Goal: Task Accomplishment & Management: Use online tool/utility

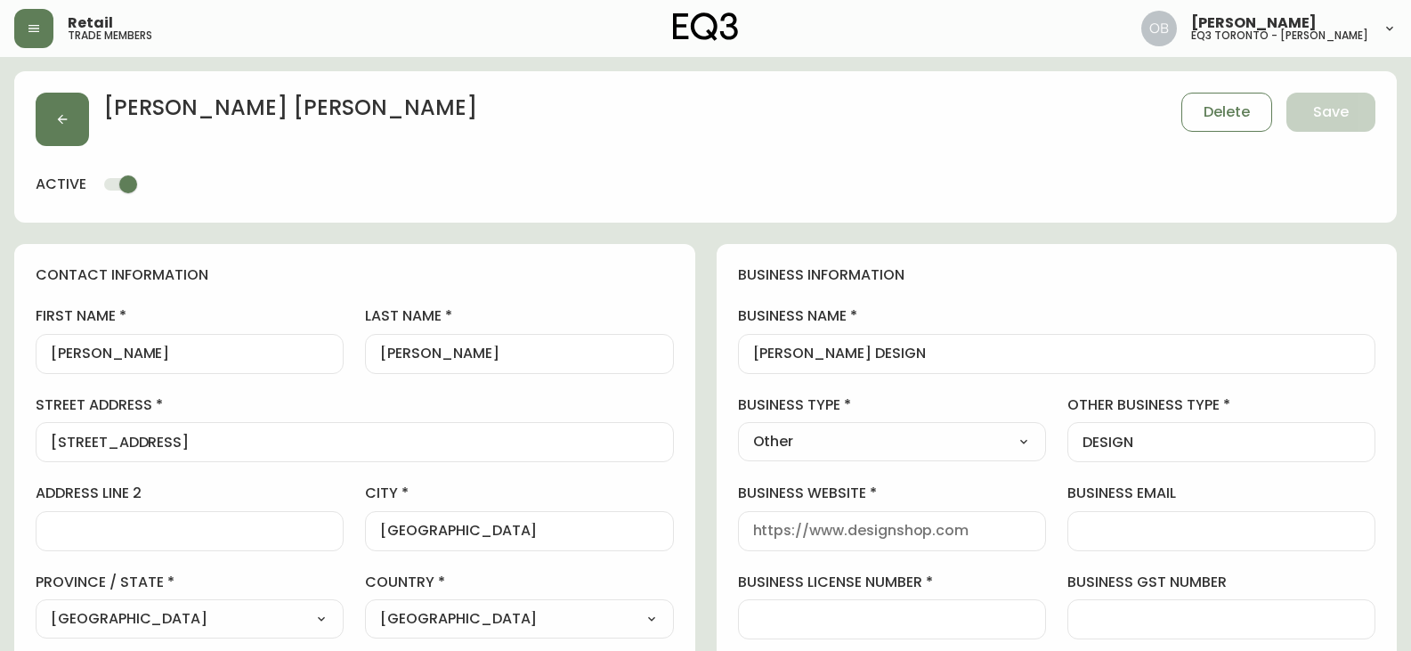
select select "ON"
select select "CA"
select select "CA_EN"
select select "Other"
select select "cjw10z96s008u6gs0ccm7hd19"
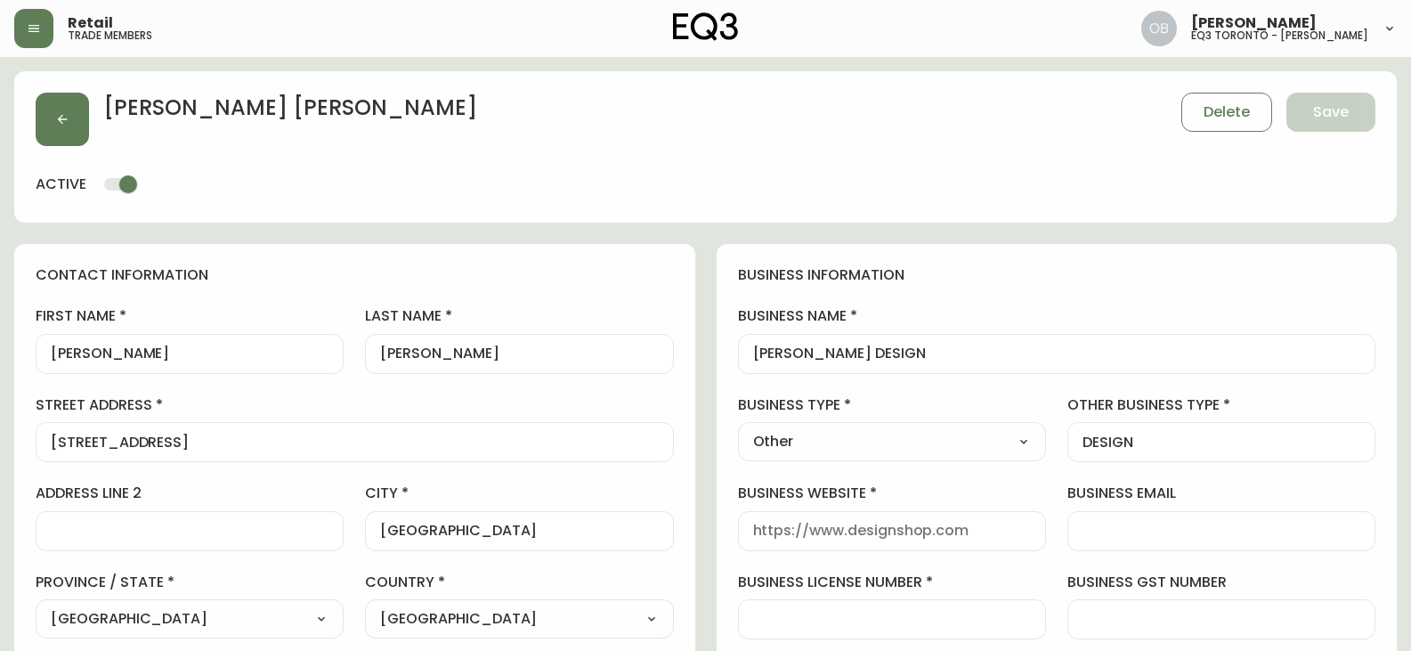
select select "false"
click at [50, 117] on button "button" at bounding box center [62, 119] width 53 height 53
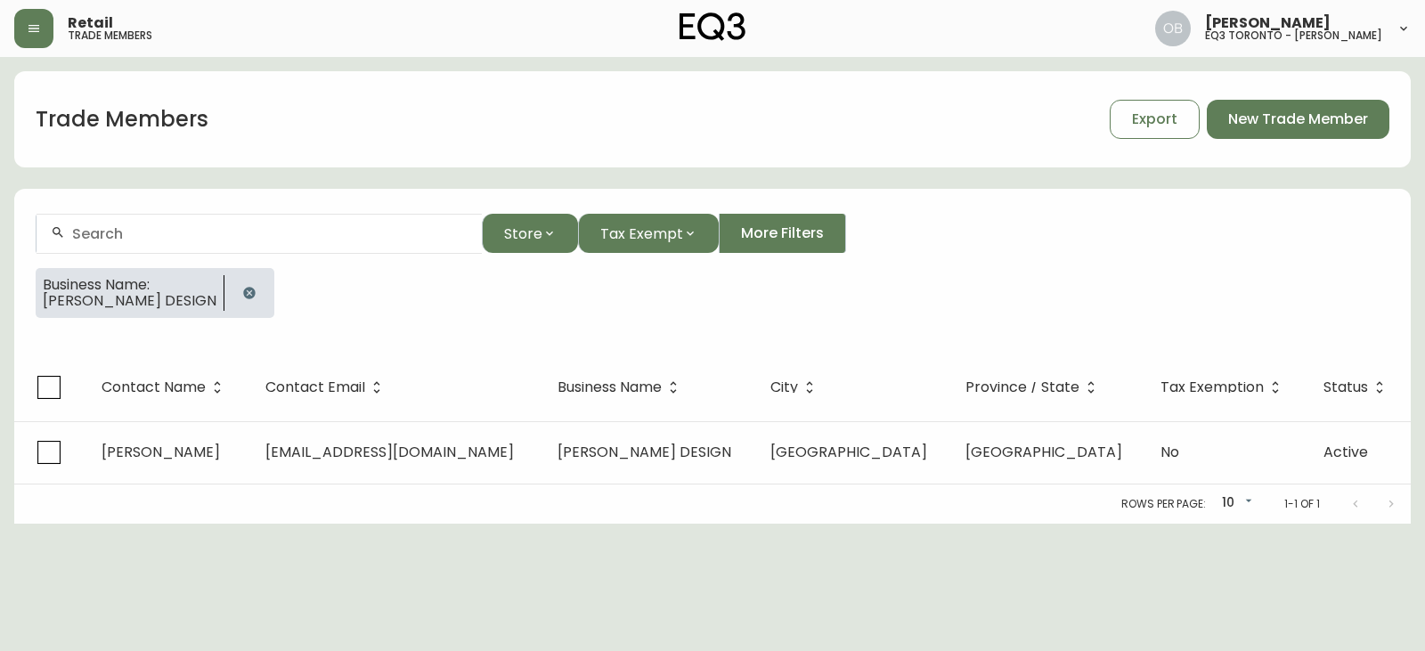
drag, startPoint x: 211, startPoint y: 291, endPoint x: 198, endPoint y: 253, distance: 40.5
click at [242, 291] on icon "button" at bounding box center [249, 293] width 14 height 14
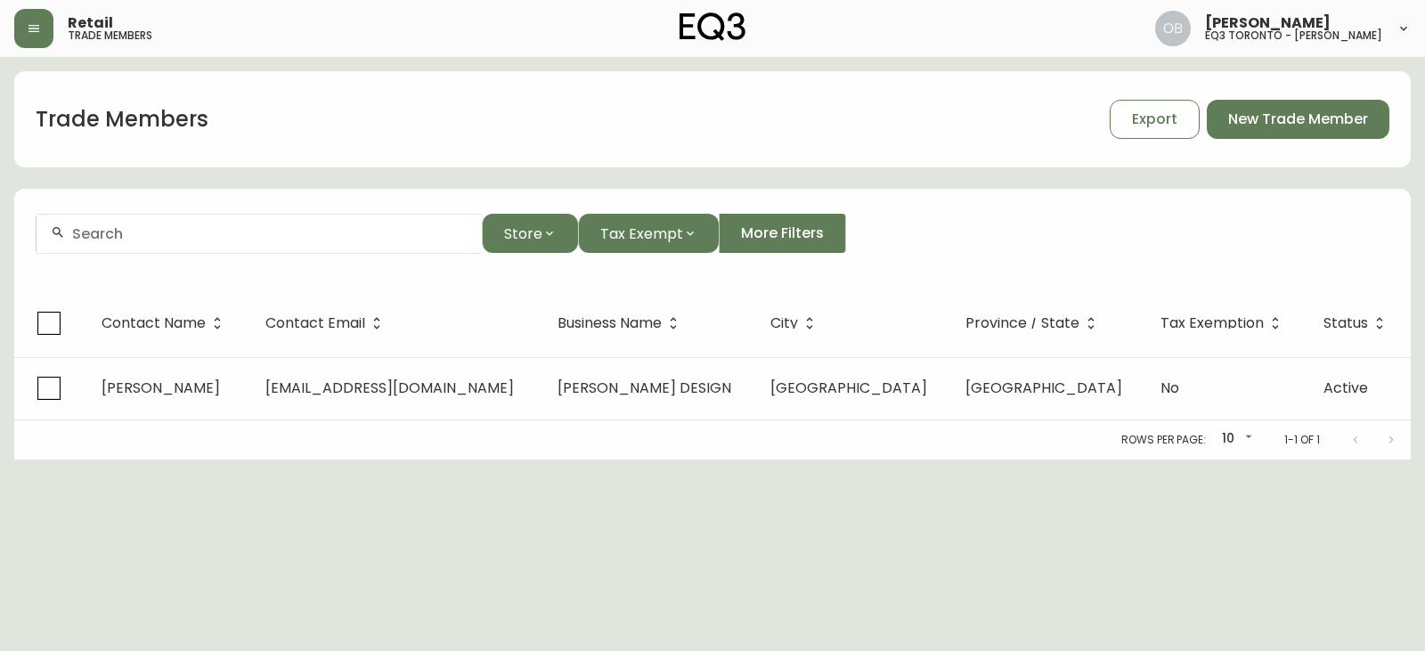
click at [197, 239] on input "text" at bounding box center [269, 233] width 395 height 17
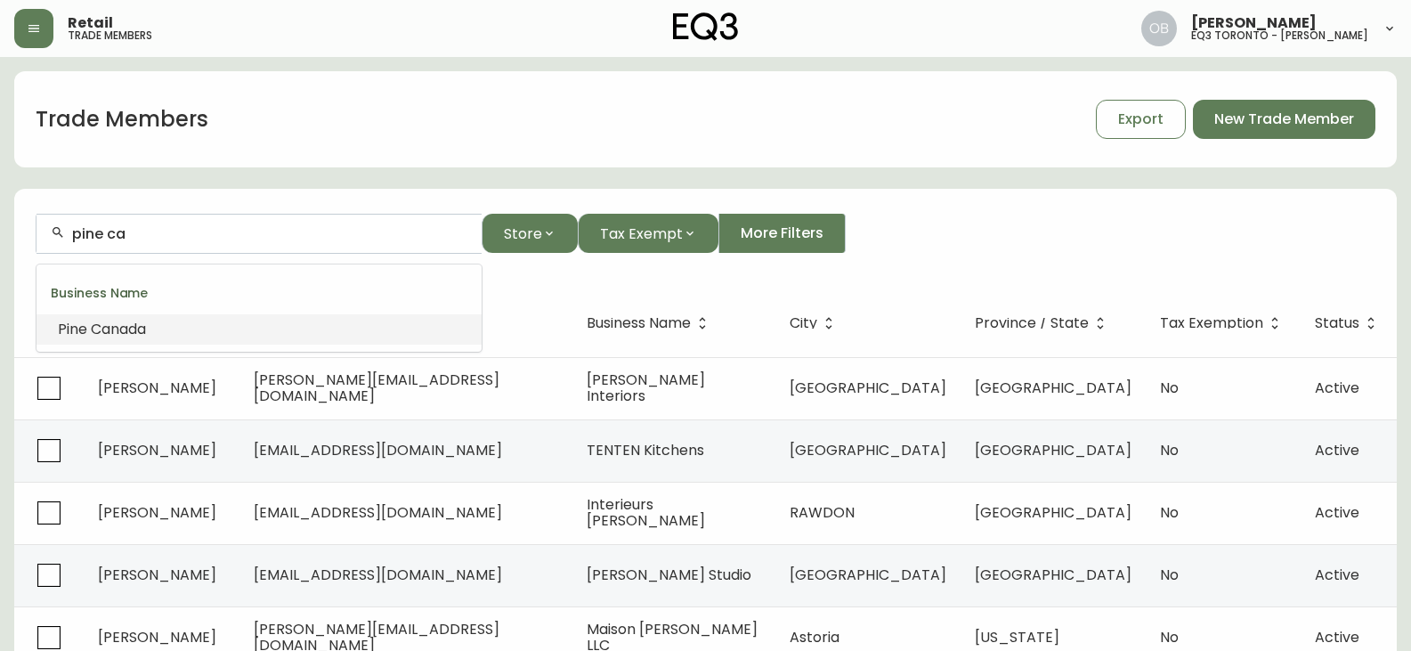
click at [172, 322] on li "Pine Ca nada" at bounding box center [259, 329] width 445 height 30
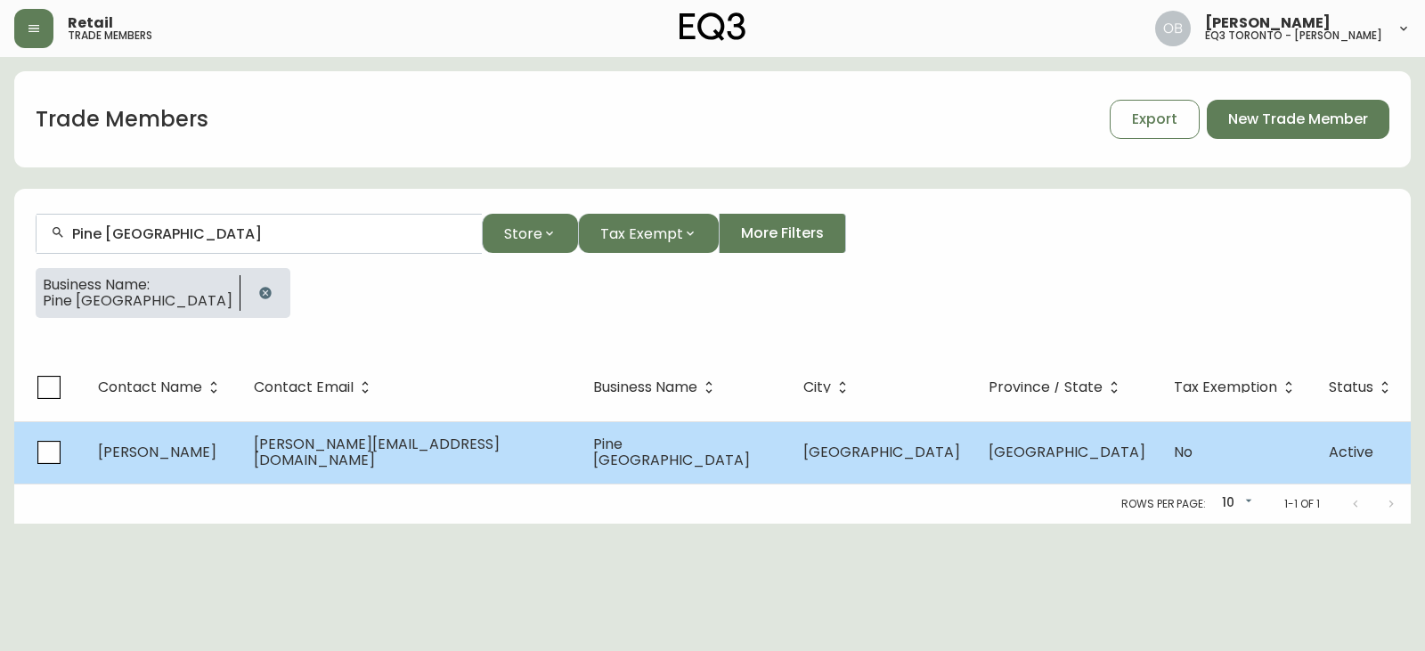
type input "Pine [GEOGRAPHIC_DATA]"
click at [239, 447] on td "[PERSON_NAME]" at bounding box center [162, 452] width 156 height 62
select select "ON"
select select "CA"
select select "CA_EN"
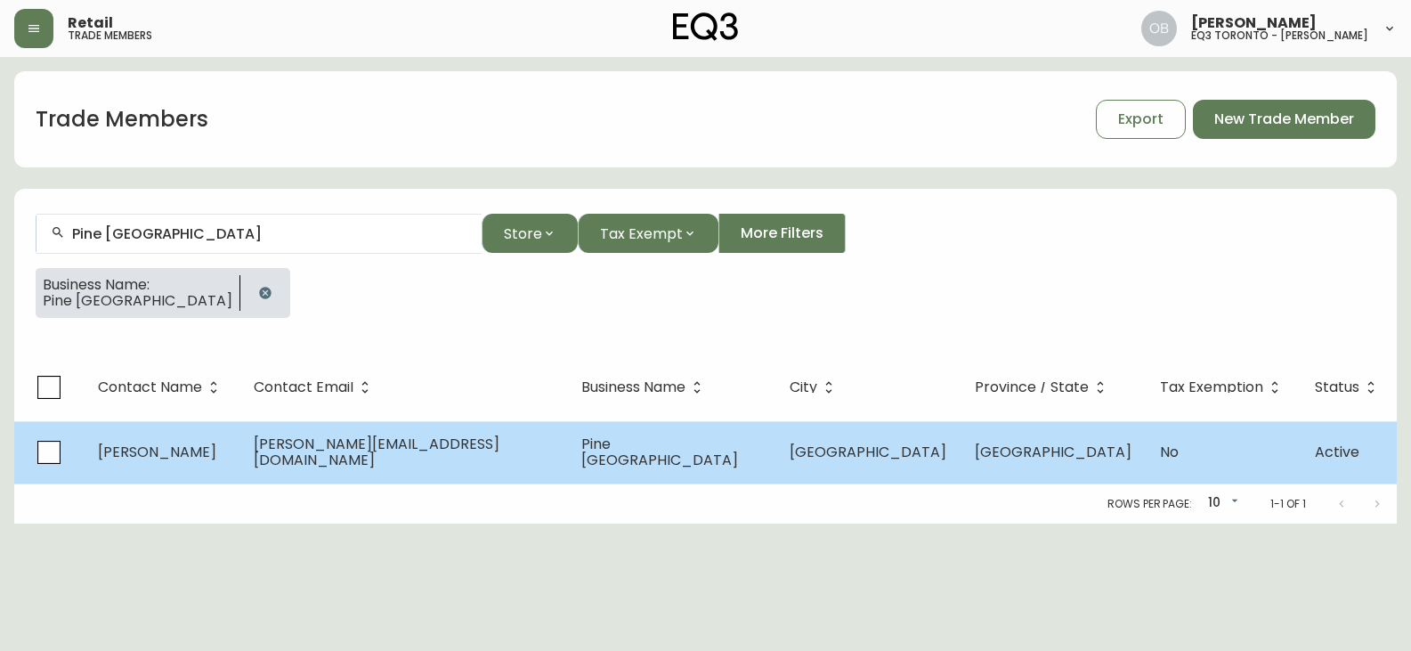
select select "Other"
select select "false"
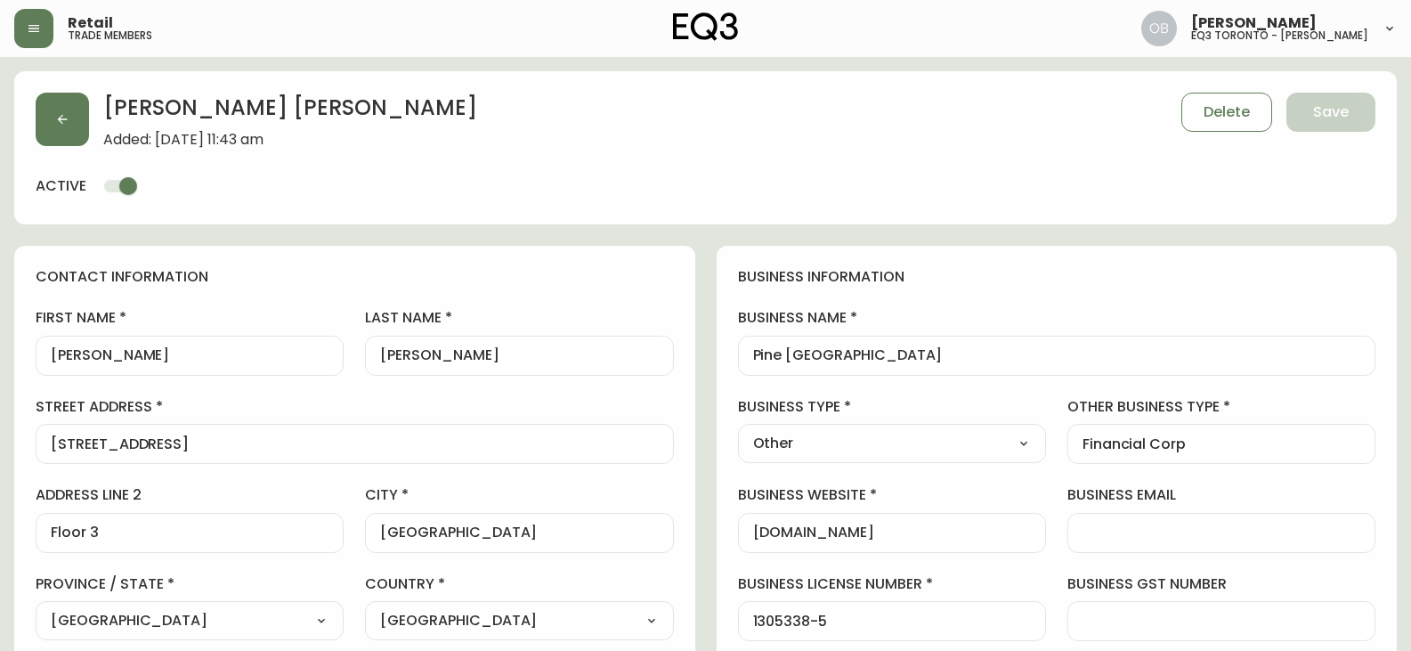
type input "EQ3 [GEOGRAPHIC_DATA] - [PERSON_NAME]"
select select "cjw10z96s008u6gs0ccm7hd19"
type input "Properly Homes Inc."
click at [1325, 111] on span "Save" at bounding box center [1331, 112] width 36 height 20
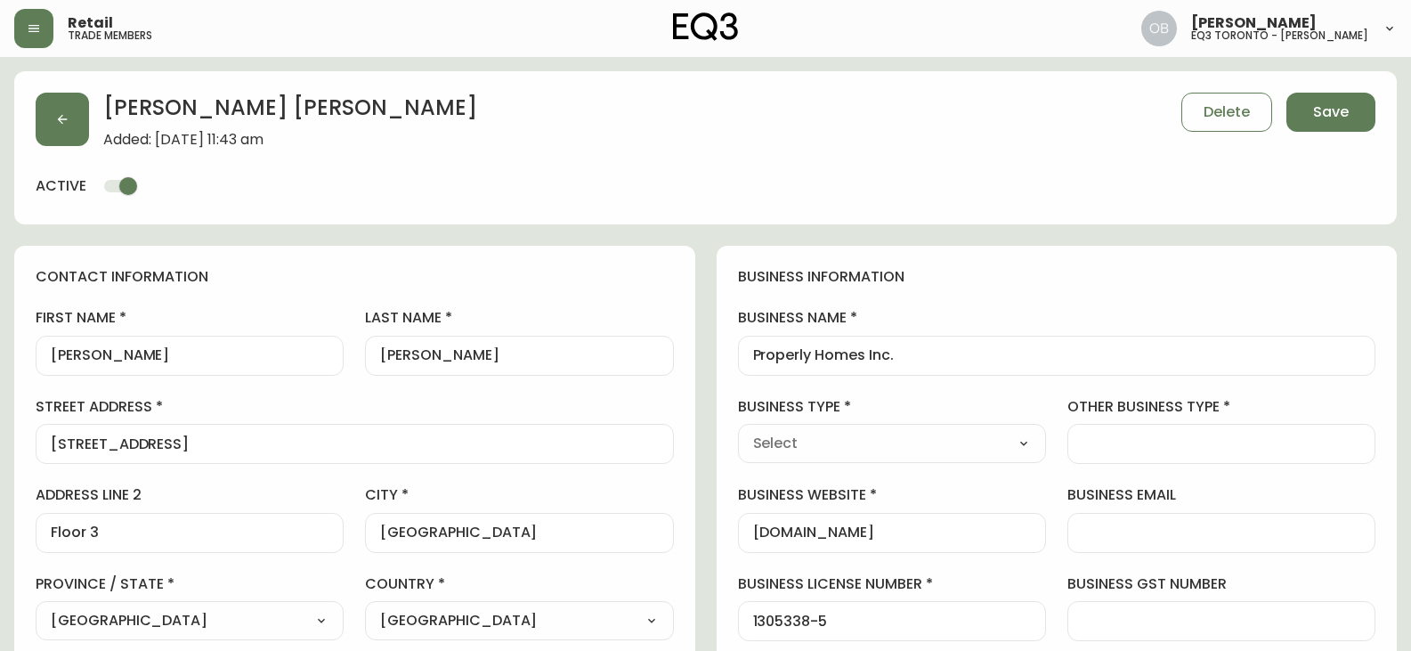
type input "Other"
type input "Financial Corp"
select select "Other"
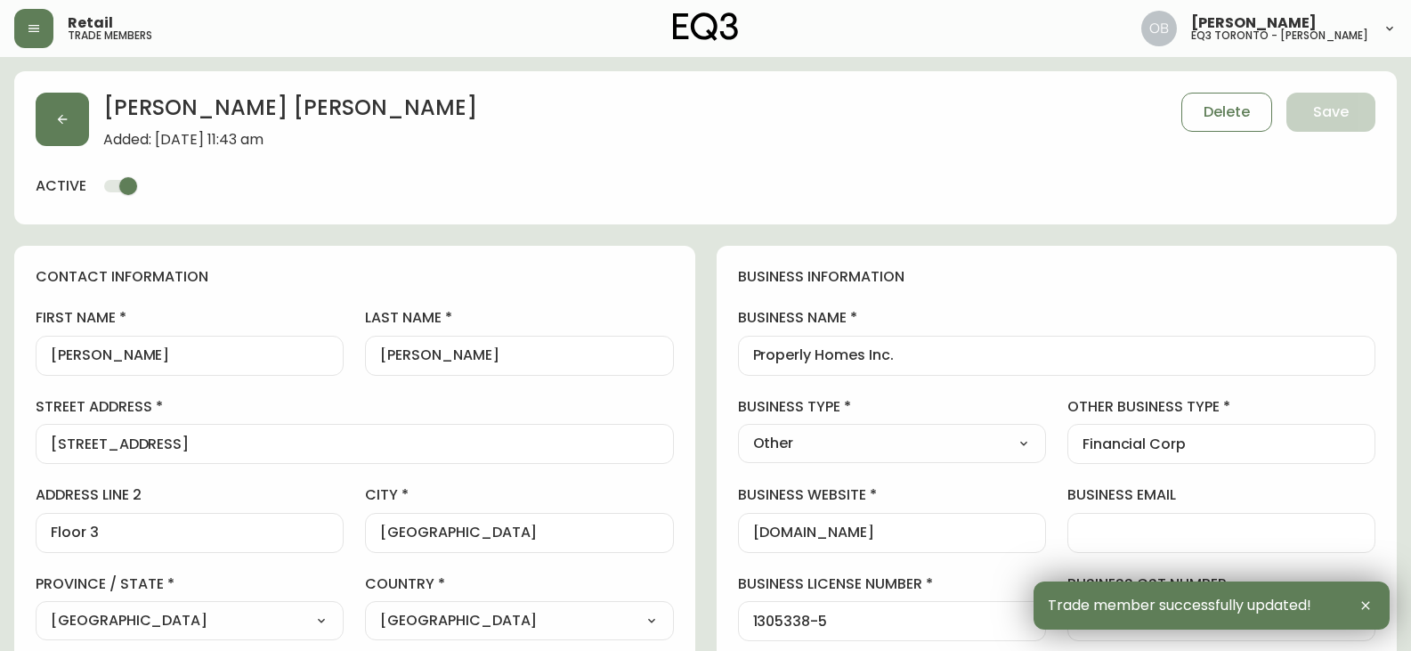
click at [54, 32] on div "Retail trade members" at bounding box center [244, 28] width 461 height 39
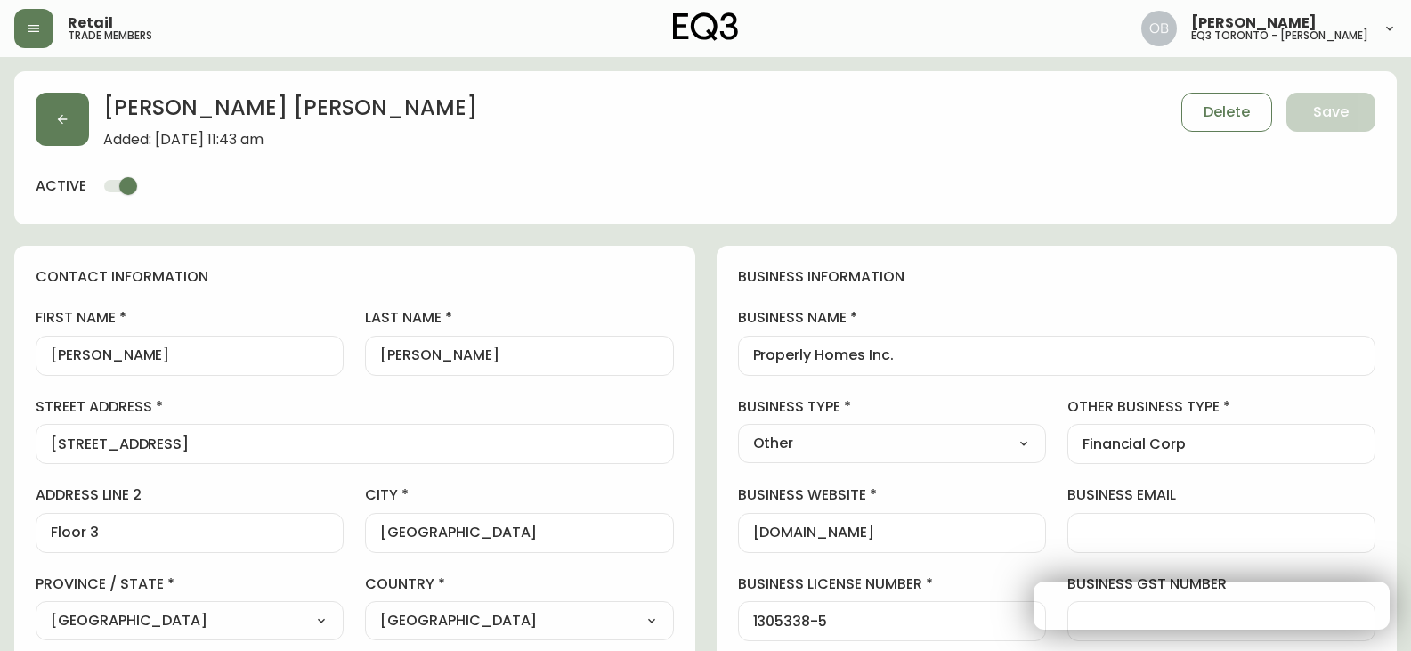
click at [53, 26] on div "Retail trade members" at bounding box center [244, 28] width 461 height 39
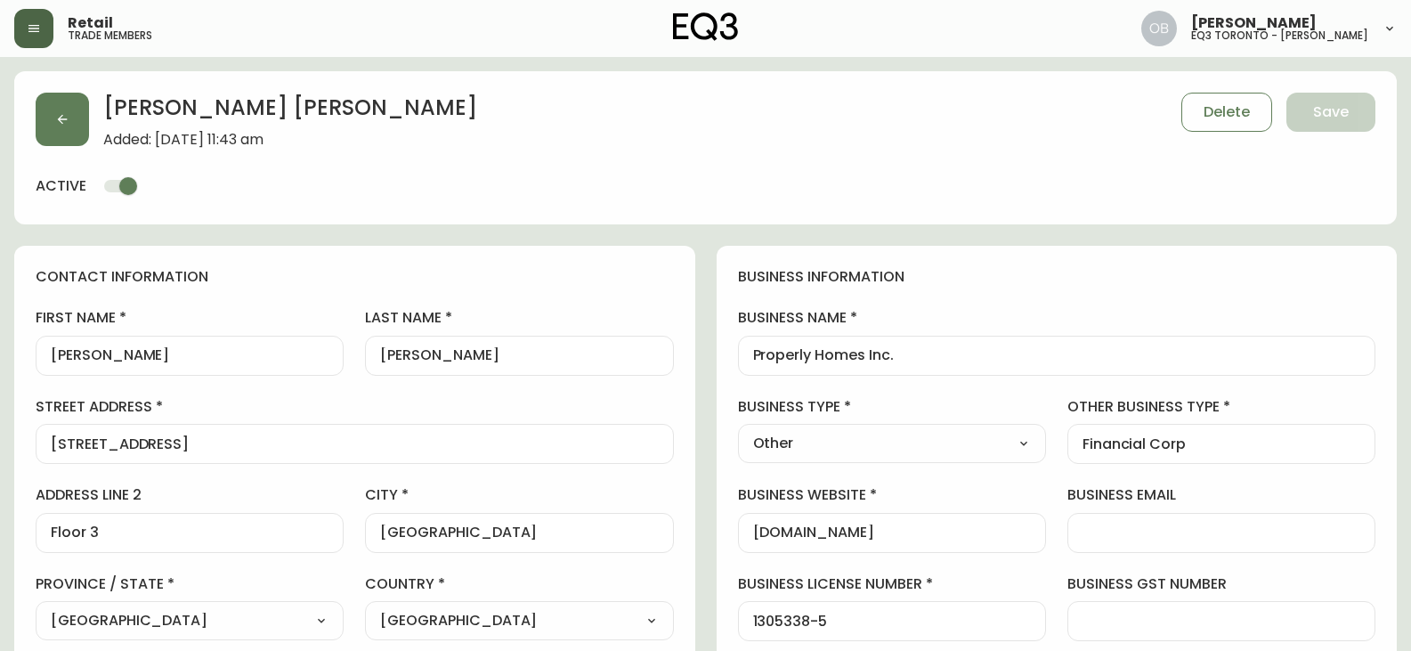
click at [41, 26] on button "button" at bounding box center [33, 28] width 39 height 39
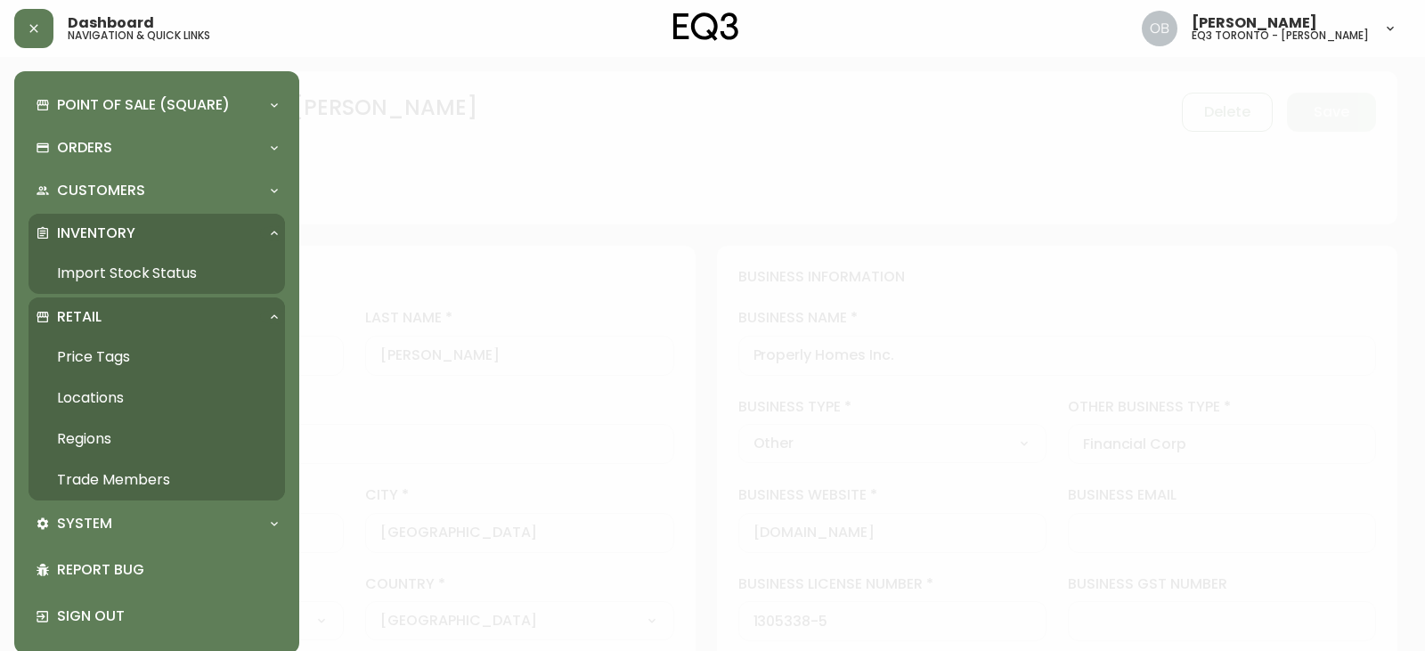
click at [121, 273] on link "Import Stock Status" at bounding box center [156, 273] width 256 height 41
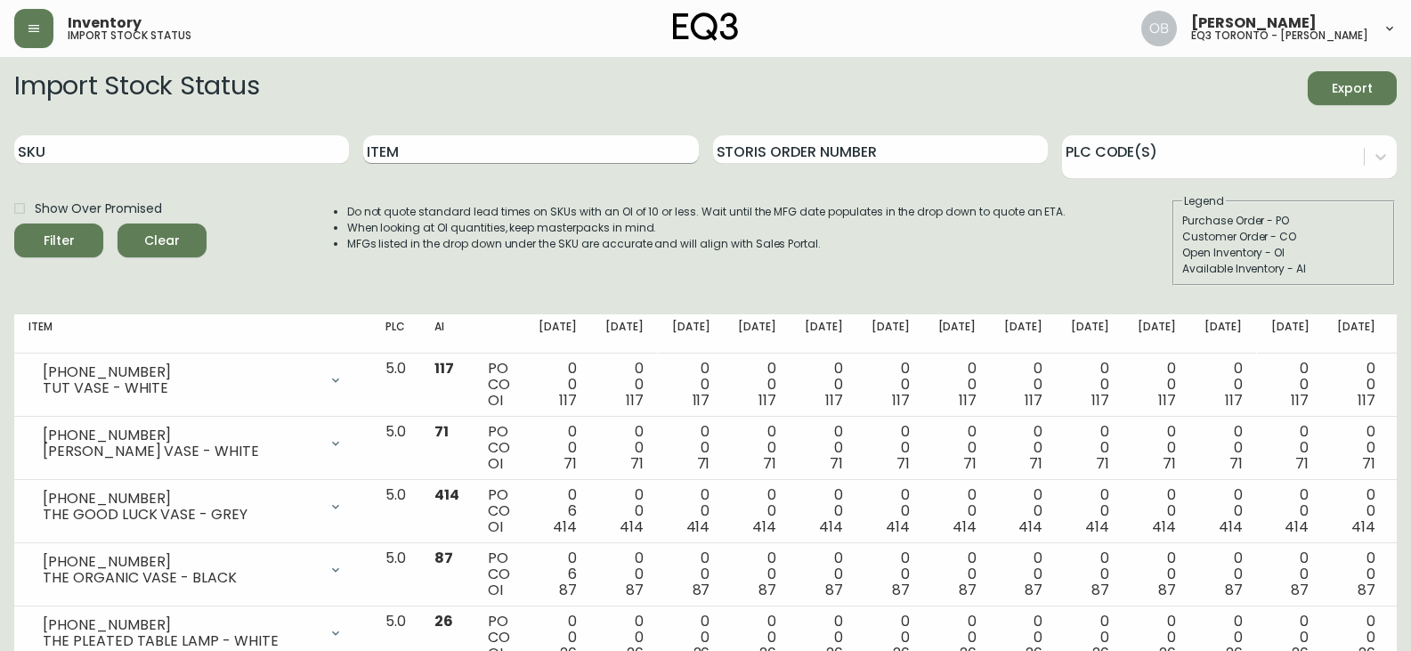
click at [498, 147] on input "Item" at bounding box center [530, 149] width 335 height 28
type input "[PERSON_NAME]"
click at [14, 223] on button "Filter" at bounding box center [58, 240] width 89 height 34
